Goal: Communication & Community: Answer question/provide support

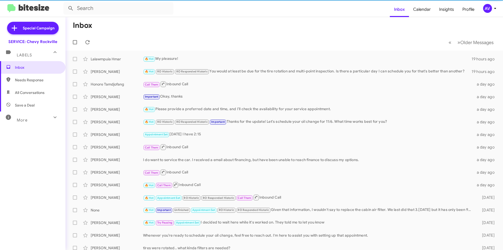
click at [489, 10] on div "AV" at bounding box center [487, 8] width 9 height 9
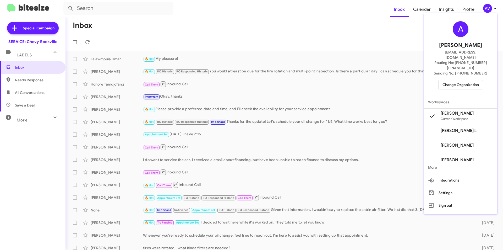
click at [454, 80] on span "Change Organization" at bounding box center [460, 84] width 36 height 9
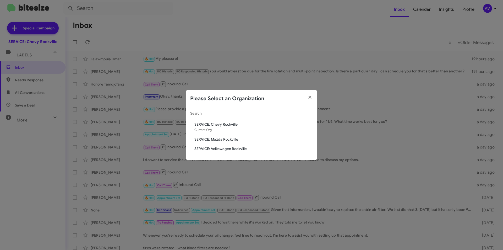
click at [234, 139] on span "SERVICE: Mazda Rockville" at bounding box center [253, 138] width 118 height 5
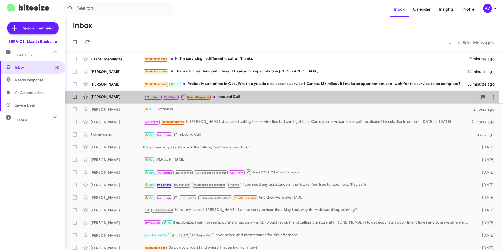
click at [253, 96] on div "RO Historic Call Them Needs Response Inbound Call" at bounding box center [310, 96] width 335 height 7
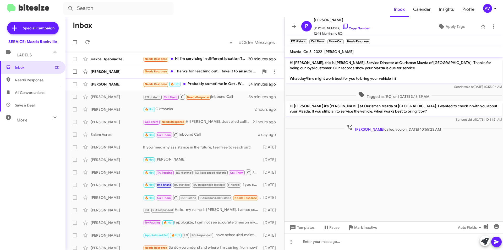
click at [222, 77] on span "Maryann Johnson Needs Response Thanks for reaching out. I take it to an auto re…" at bounding box center [174, 71] width 219 height 13
click at [219, 81] on div "Needs Response 🔥 Hot Probably sometime in Oct . What do you do on a second serv…" at bounding box center [201, 84] width 116 height 6
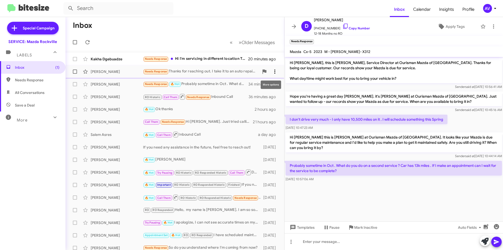
click at [274, 70] on icon at bounding box center [275, 71] width 6 height 6
click at [202, 85] on div at bounding box center [251, 125] width 503 height 250
click at [273, 85] on icon at bounding box center [275, 84] width 6 height 6
click at [245, 97] on span "Mark as unread" at bounding box center [231, 97] width 26 height 13
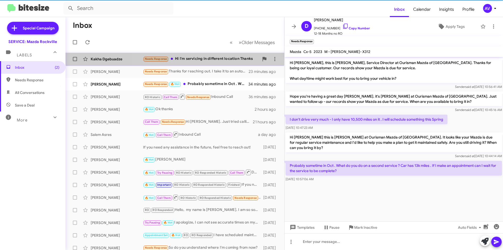
click at [216, 59] on div "Needs Response Hi I'm servicing in different location Thanks" at bounding box center [201, 59] width 116 height 6
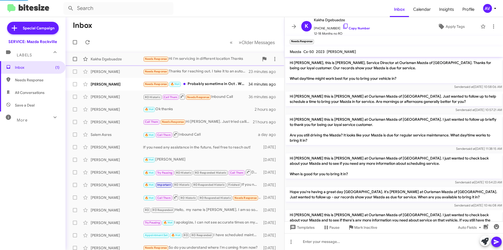
scroll to position [217, 0]
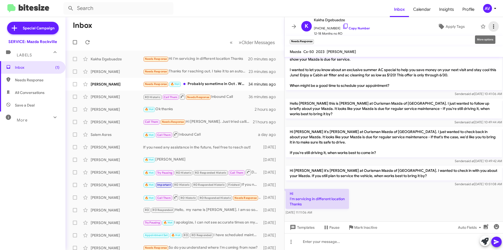
click at [491, 24] on icon at bounding box center [493, 26] width 6 height 6
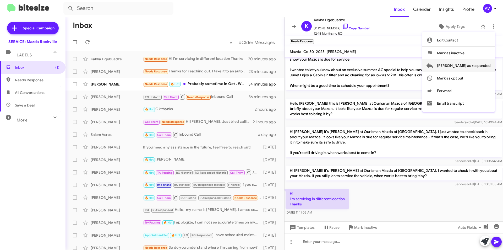
click at [470, 62] on span "Mark as responded" at bounding box center [464, 65] width 54 height 13
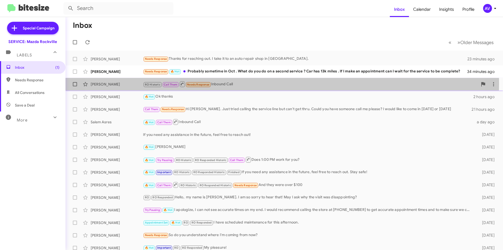
click at [259, 83] on div "RO Historic Call Them Needs Response Inbound Call" at bounding box center [310, 84] width 335 height 7
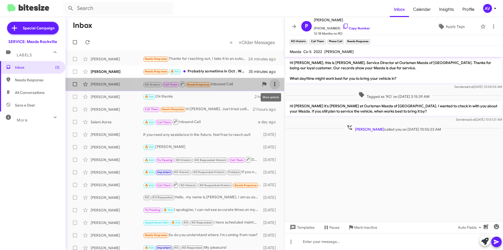
click at [273, 86] on icon at bounding box center [275, 84] width 6 height 6
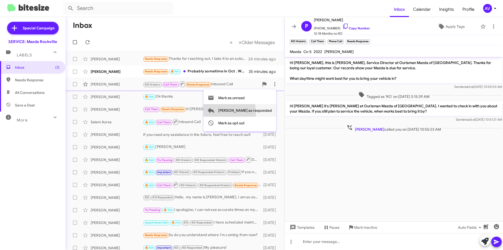
click at [244, 112] on span "Mark as responded" at bounding box center [245, 110] width 54 height 13
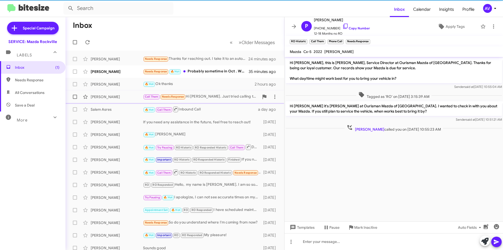
click at [227, 95] on div "Call Them Needs Response Hi Keith. Just tried calling the service line but can'…" at bounding box center [201, 96] width 116 height 6
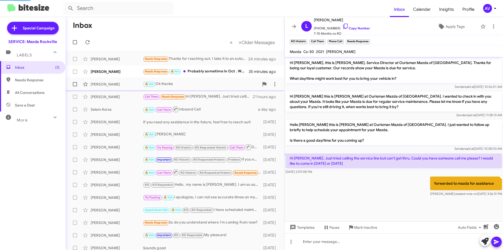
click at [230, 86] on div "🔥 Hot Ok thanks" at bounding box center [201, 84] width 116 height 6
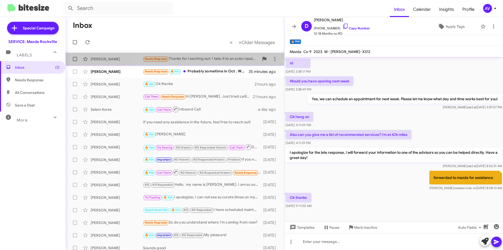
click at [218, 59] on div "Needs Response Thanks for reaching out. I take it to an auto repair shop in Bet…" at bounding box center [201, 59] width 116 height 6
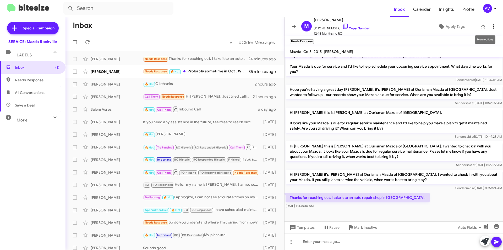
click at [490, 27] on icon at bounding box center [493, 26] width 6 height 6
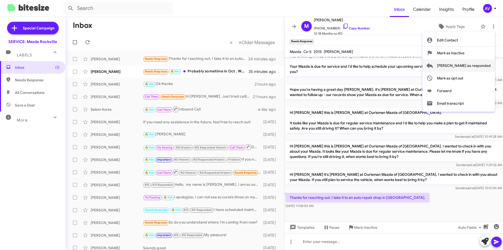
click at [461, 68] on span "Mark as responded" at bounding box center [464, 65] width 54 height 13
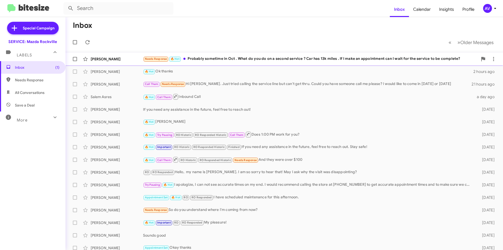
click at [254, 60] on div "Needs Response 🔥 Hot Probably sometime in Oct . What do you do on a second serv…" at bounding box center [310, 59] width 335 height 6
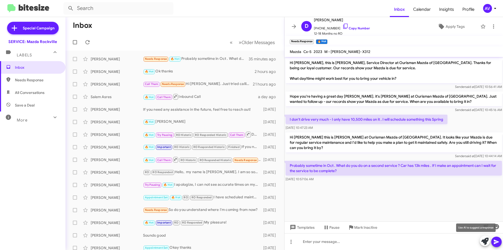
click at [483, 243] on icon at bounding box center [484, 240] width 7 height 7
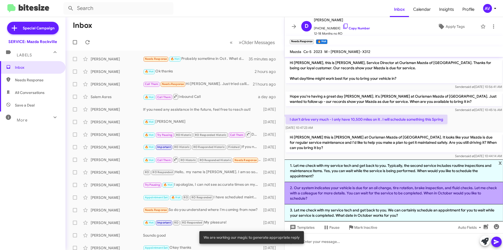
click at [416, 199] on li "2. Our system indicates your vehicle is due for an oil change, tire rotation, b…" at bounding box center [393, 193] width 218 height 22
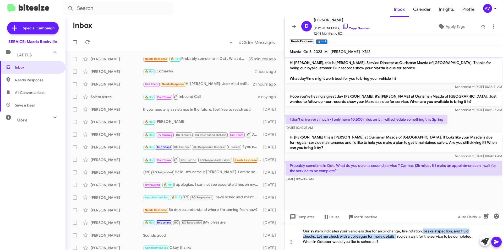
drag, startPoint x: 397, startPoint y: 236, endPoint x: 423, endPoint y: 208, distance: 38.2
click at [423, 208] on div "Hi Donald, this is Keith Jones, Service Director at Ourisman Mazda of Rockville…" at bounding box center [393, 153] width 218 height 193
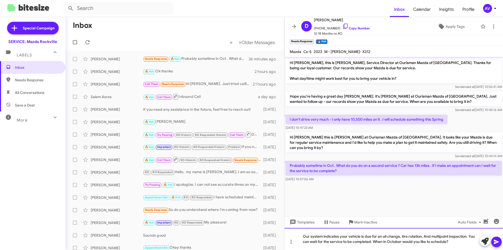
click at [457, 244] on div "Our system indicates your vehicle is due for an oil change, tire rotation, And …" at bounding box center [393, 239] width 218 height 22
click at [494, 243] on icon at bounding box center [496, 241] width 5 height 4
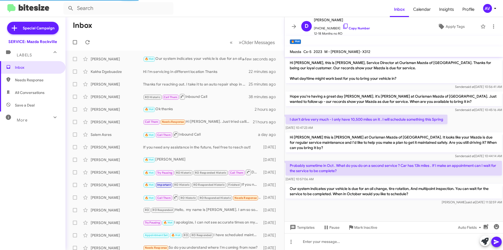
click at [481, 12] on button "AV" at bounding box center [487, 8] width 19 height 9
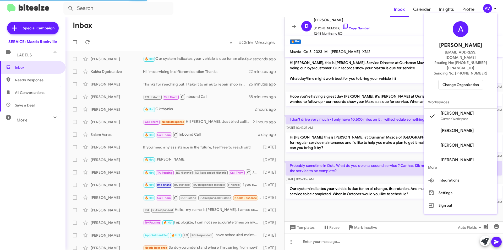
click at [455, 80] on span "Change Organization" at bounding box center [460, 84] width 36 height 9
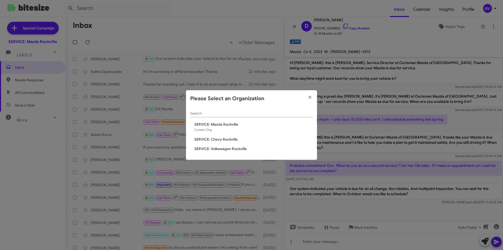
click at [230, 151] on span "SERVICE: Volkswagen Rockville" at bounding box center [253, 148] width 118 height 5
